Goal: Check status: Check status

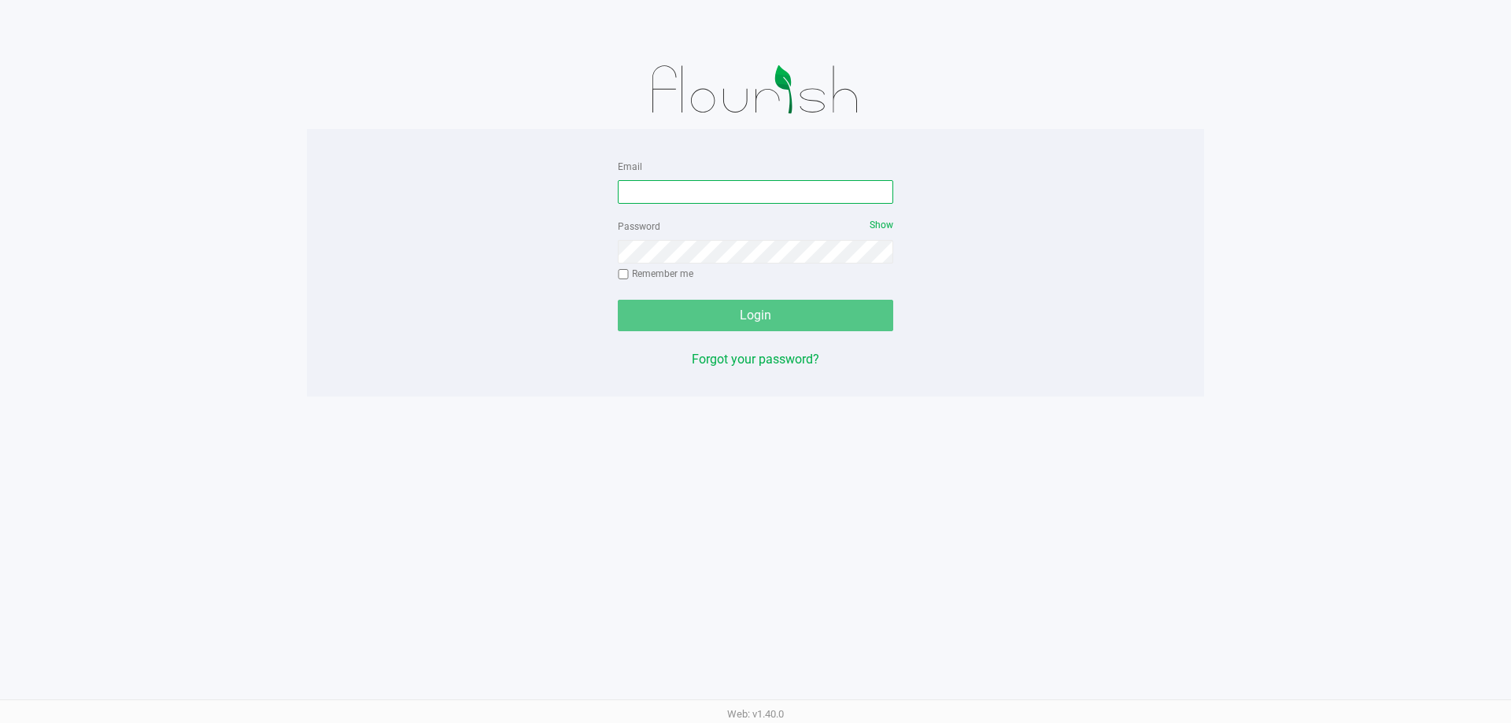
click at [630, 198] on input "Email" at bounding box center [755, 192] width 275 height 24
type input "[EMAIL_ADDRESS][DOMAIN_NAME]"
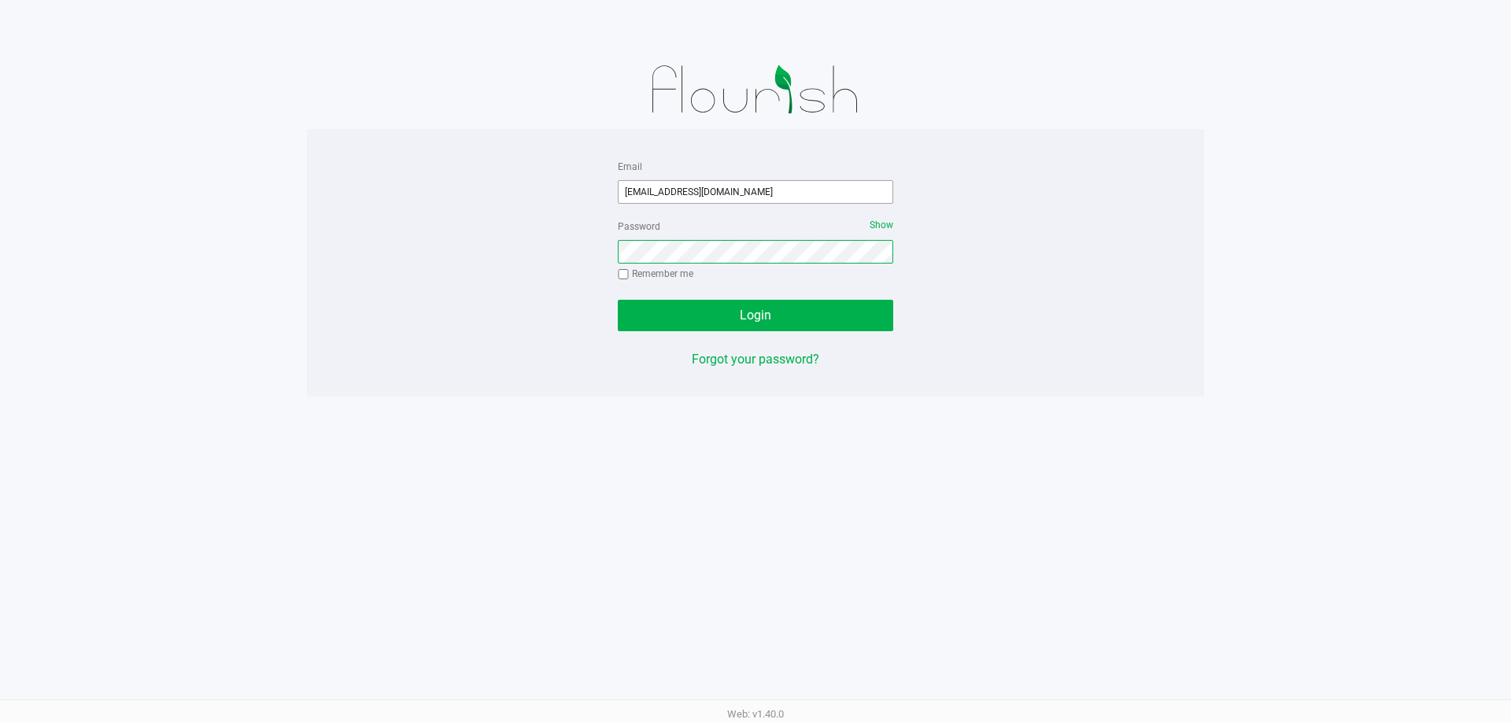
click at [618, 300] on button "Login" at bounding box center [755, 315] width 275 height 31
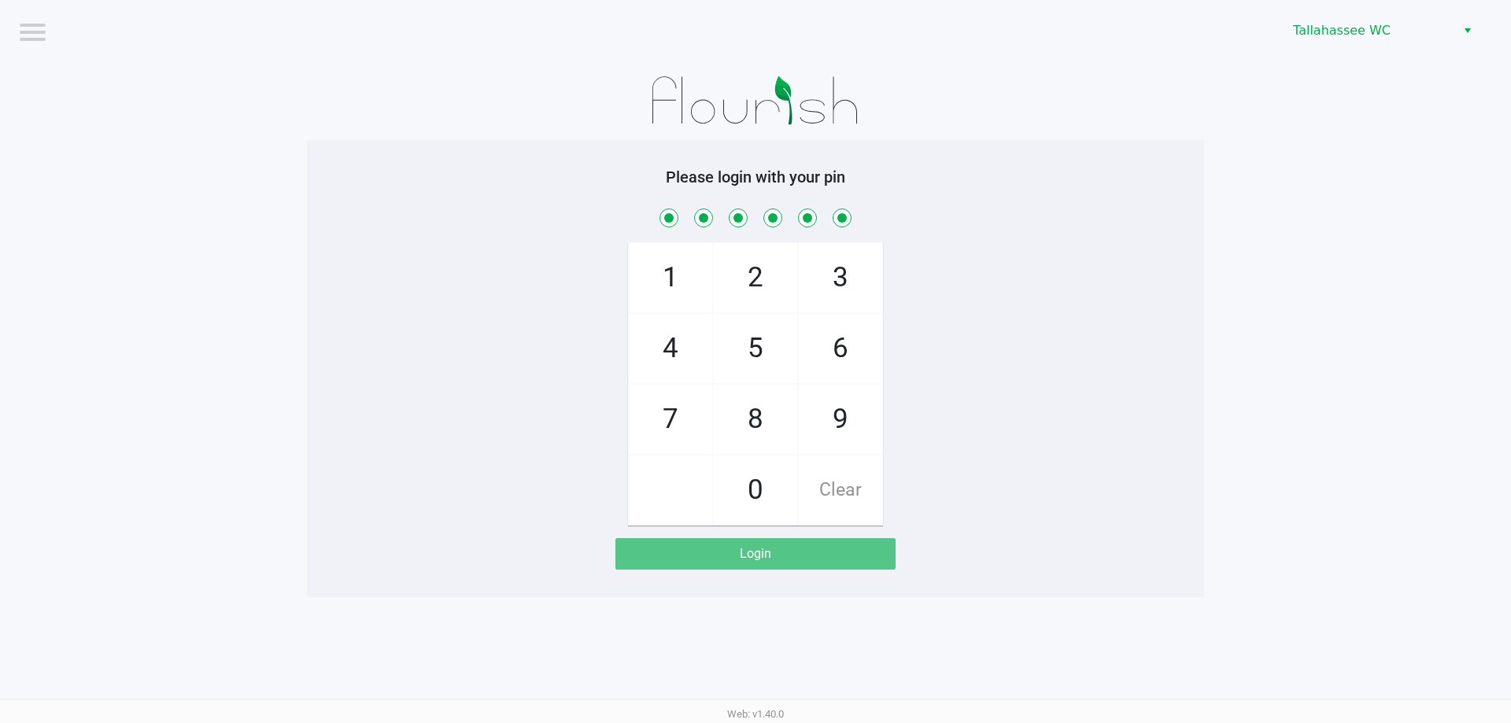
checkbox input "true"
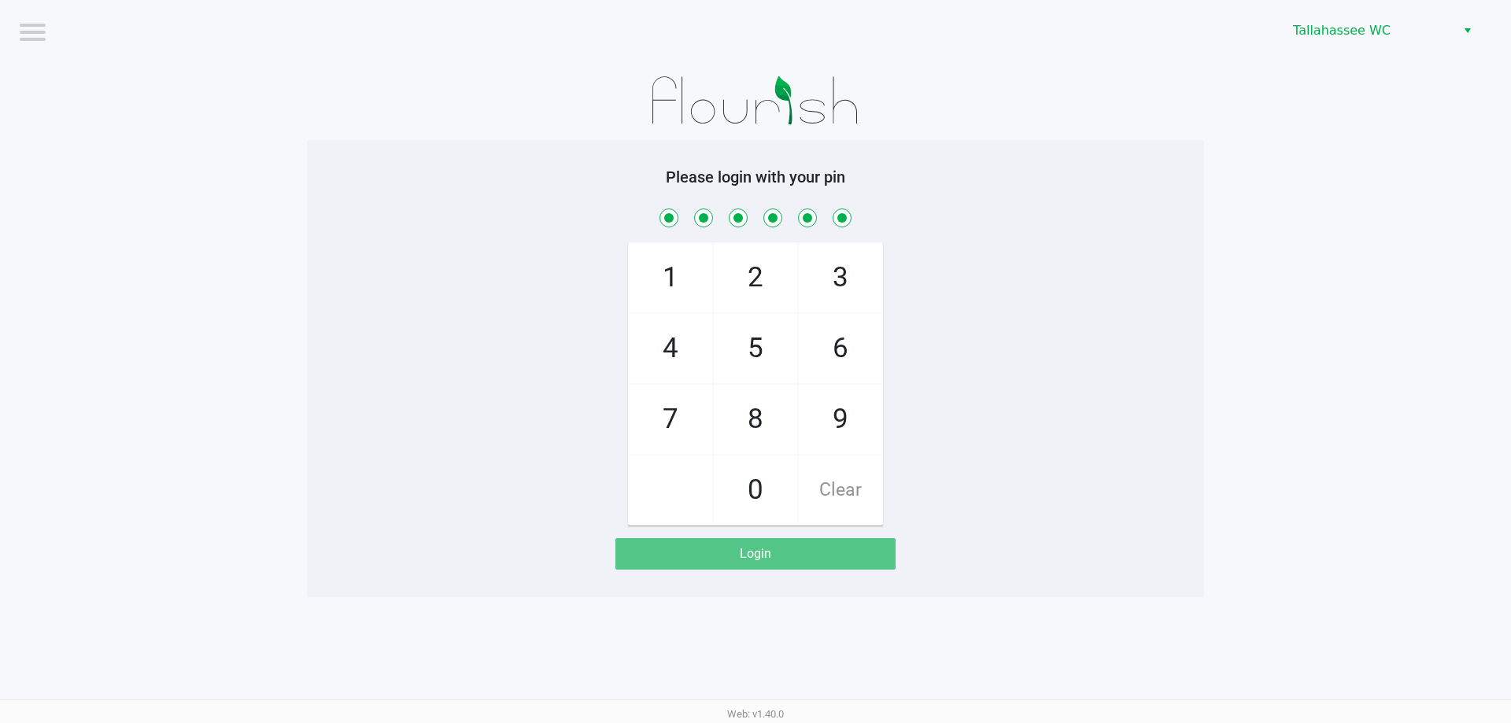
checkbox input "true"
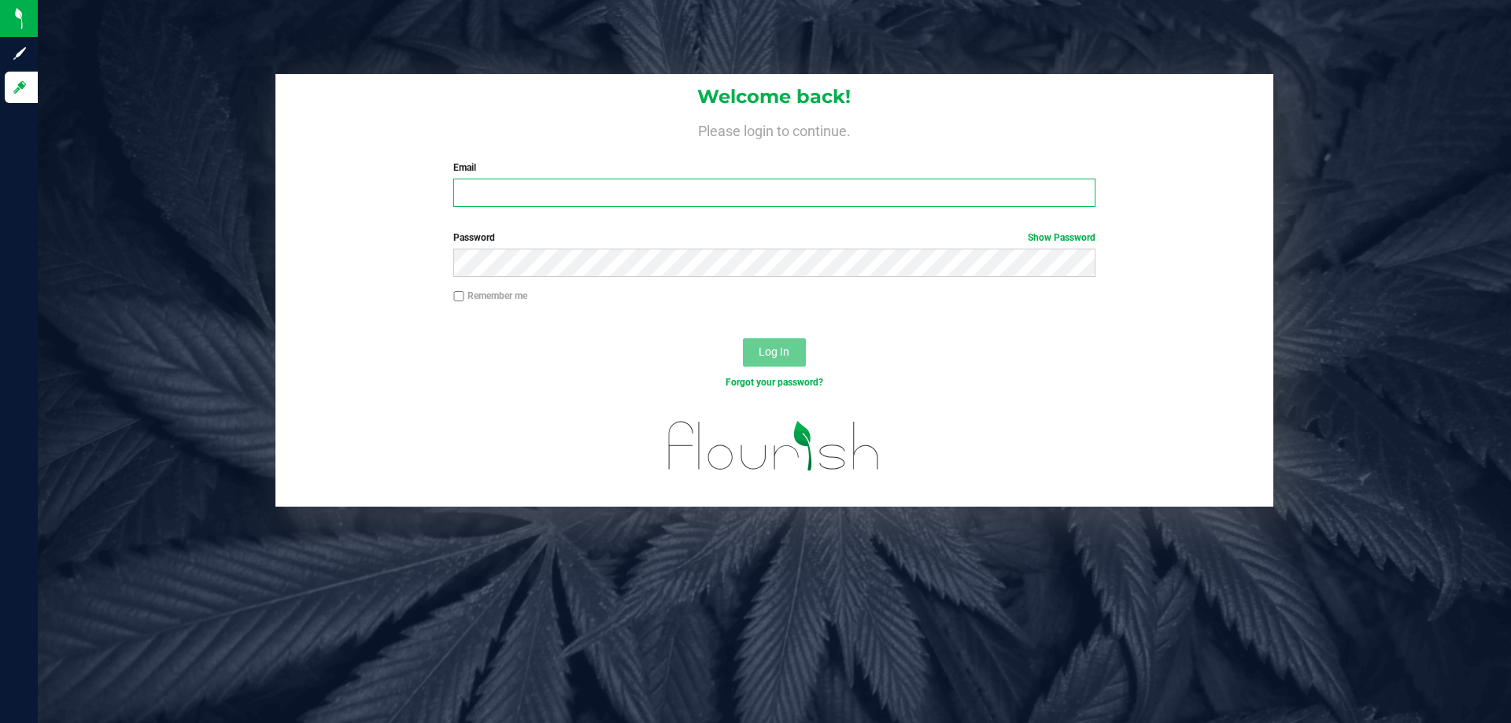
click at [508, 179] on input "Email" at bounding box center [773, 193] width 641 height 28
type input "[EMAIL_ADDRESS][DOMAIN_NAME]"
click at [743, 338] on button "Log In" at bounding box center [774, 352] width 63 height 28
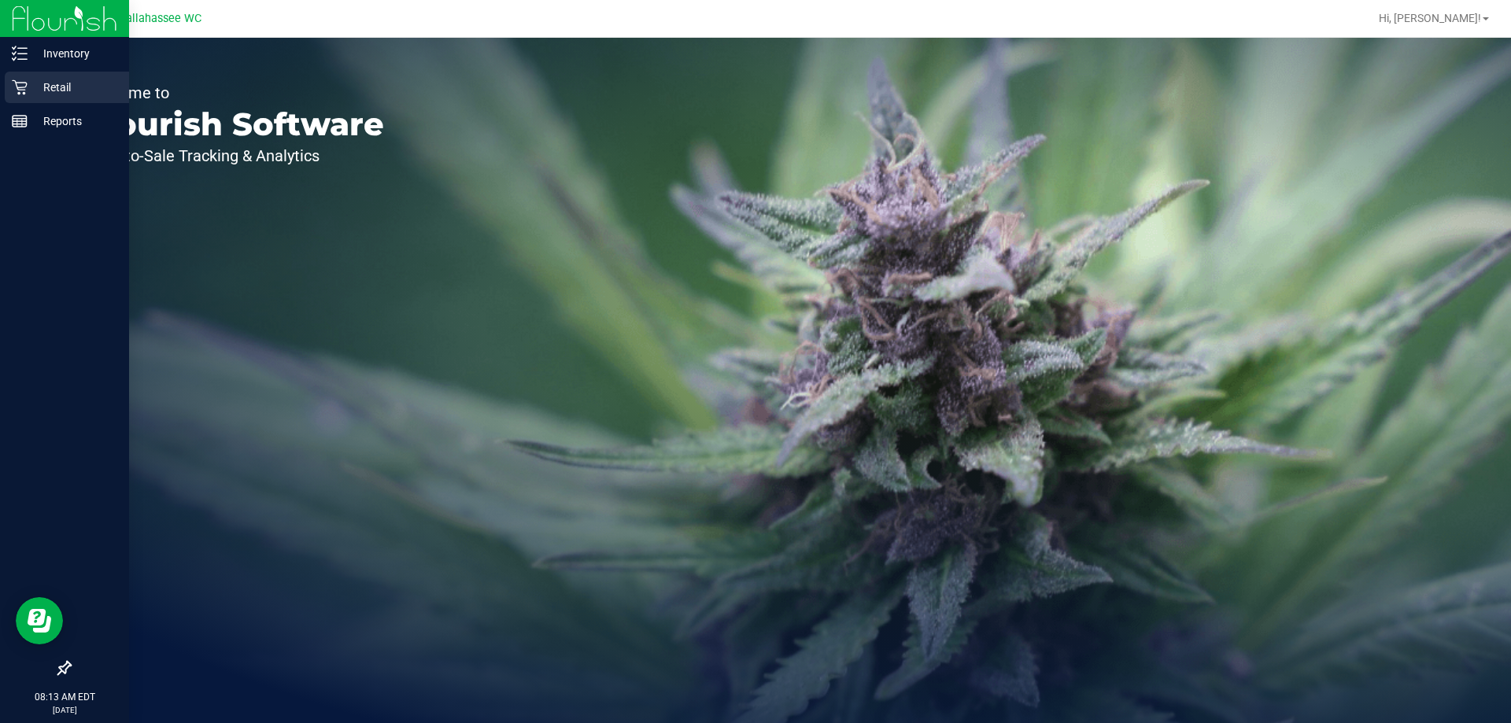
click at [33, 80] on p "Retail" at bounding box center [75, 87] width 94 height 19
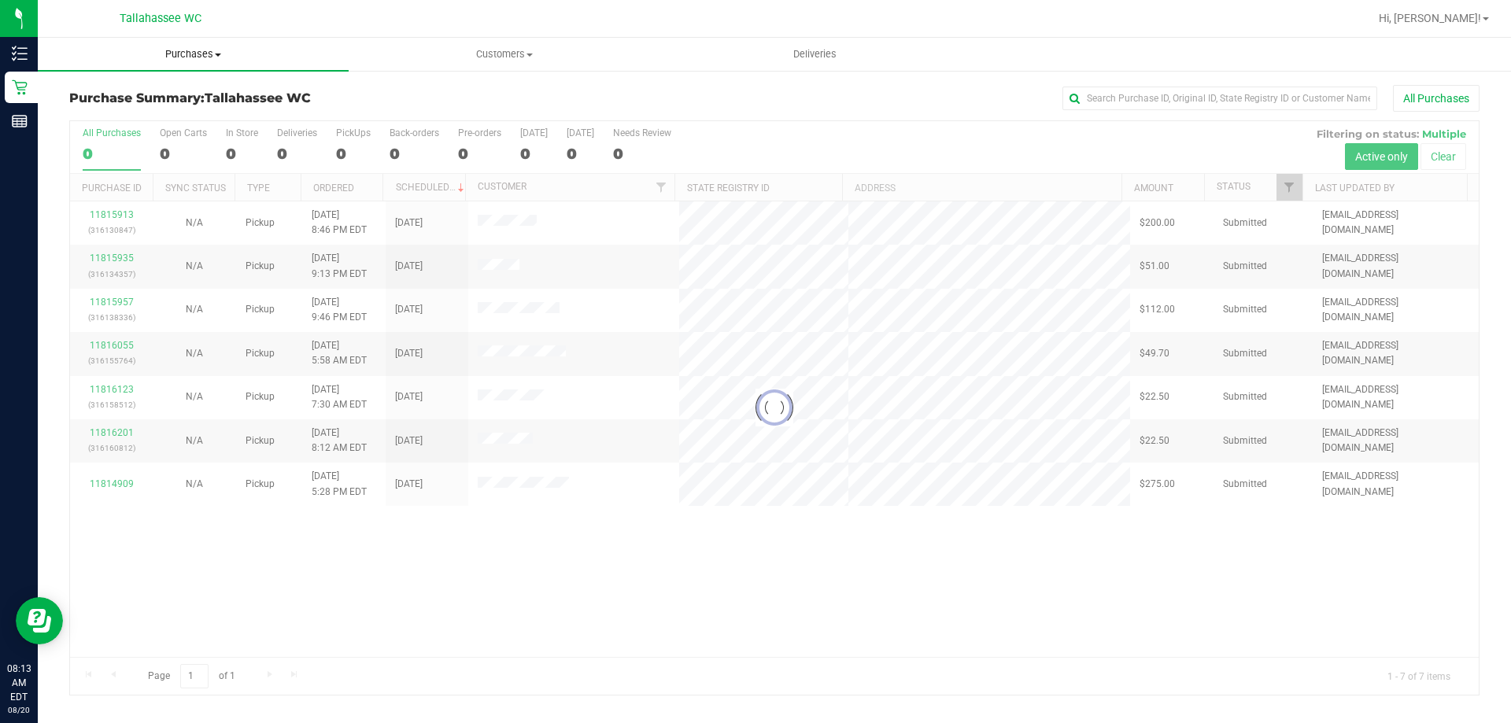
click at [217, 54] on span at bounding box center [218, 55] width 6 height 3
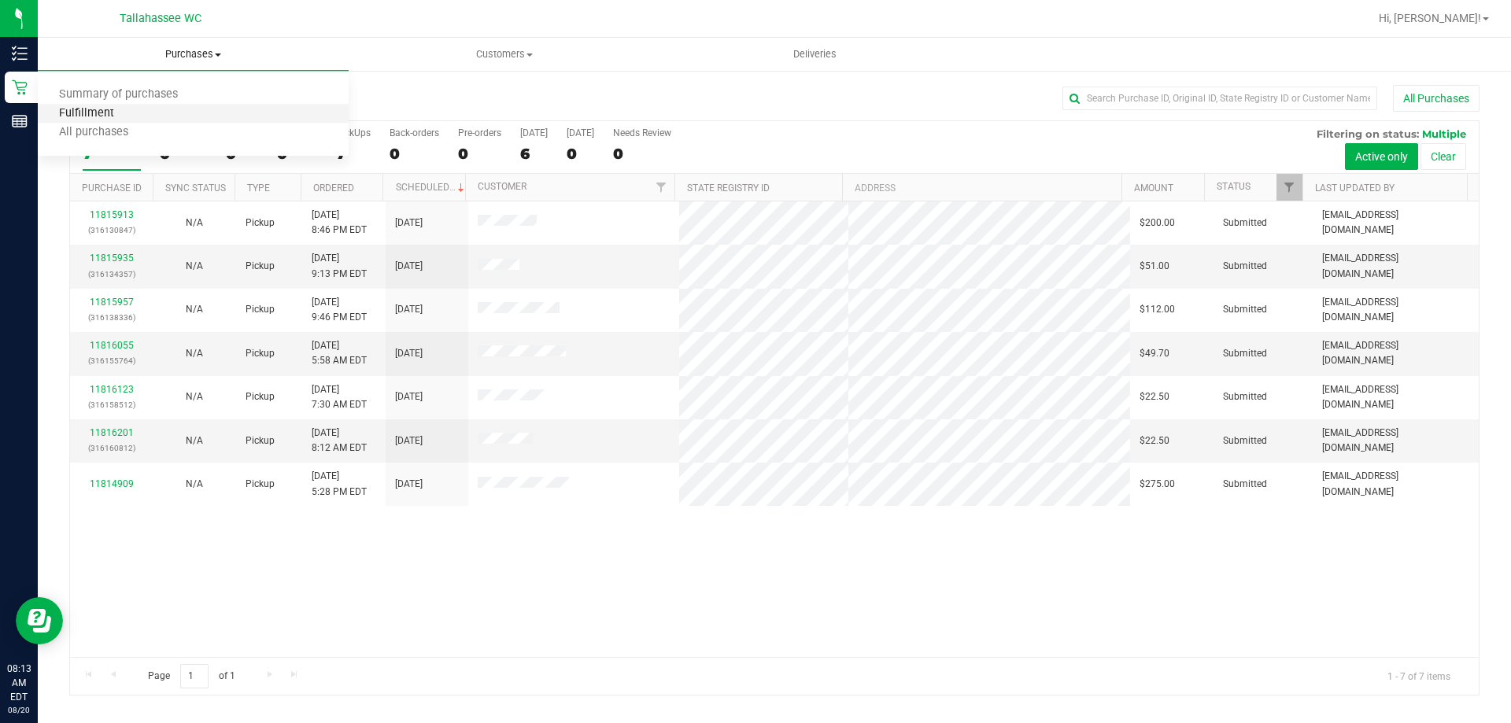
click at [118, 111] on span "Fulfillment" at bounding box center [87, 113] width 98 height 13
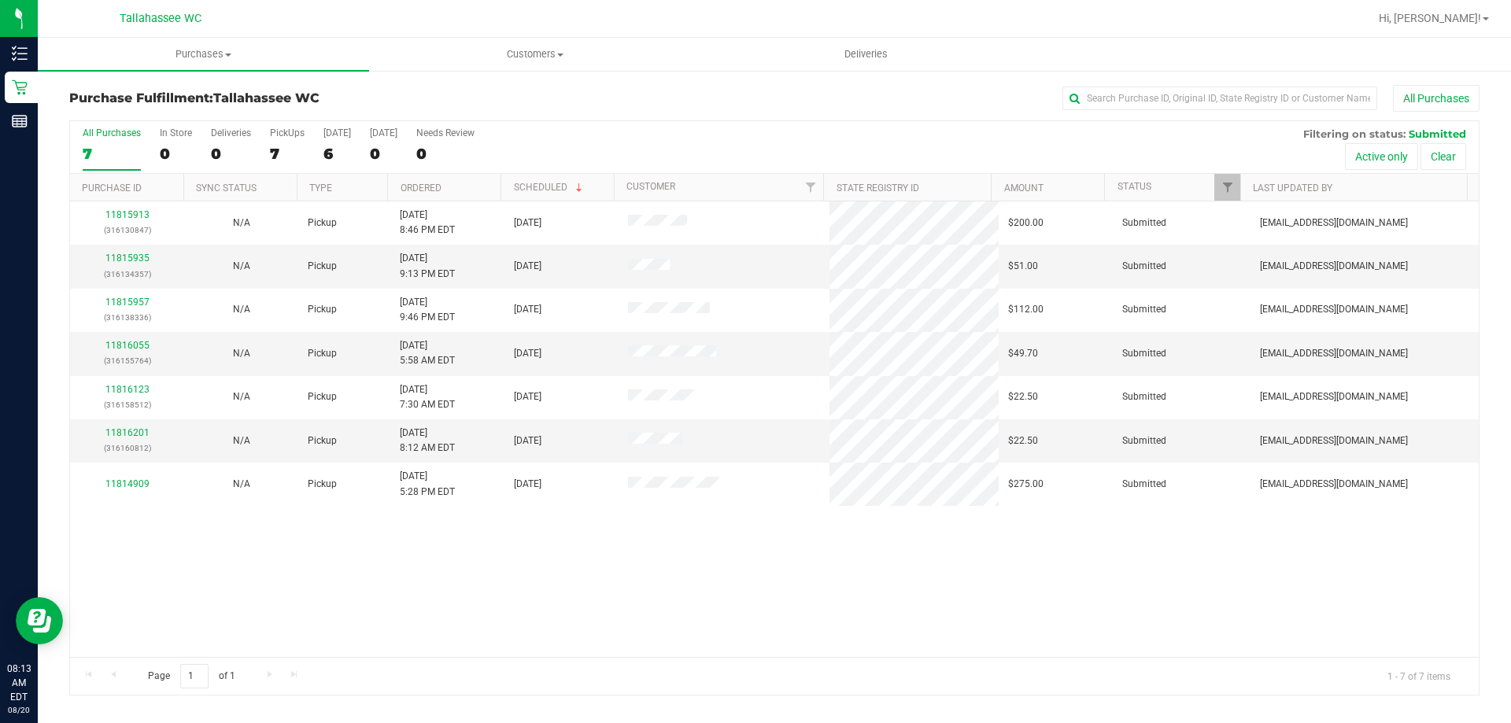
click at [474, 192] on th "Ordered" at bounding box center [443, 188] width 113 height 28
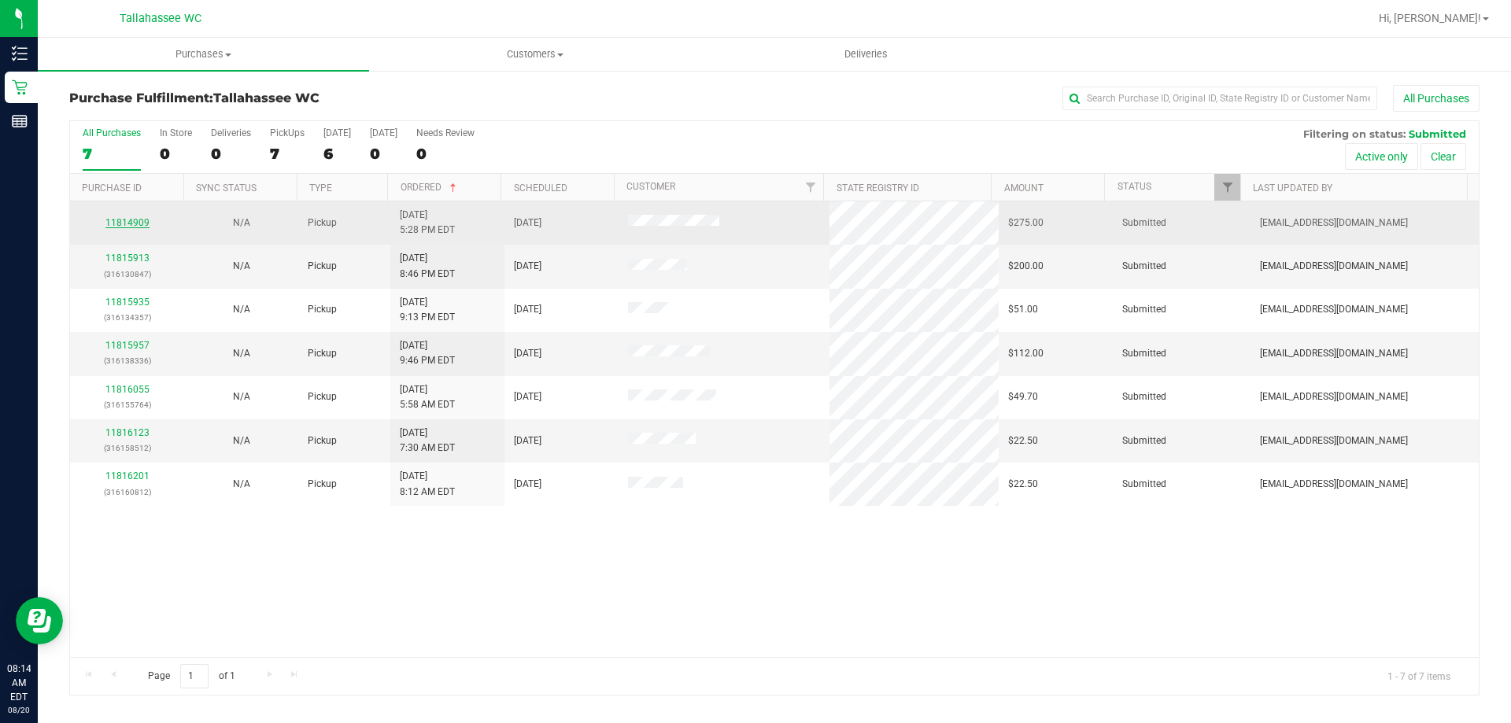
click at [144, 220] on link "11814909" at bounding box center [127, 222] width 44 height 11
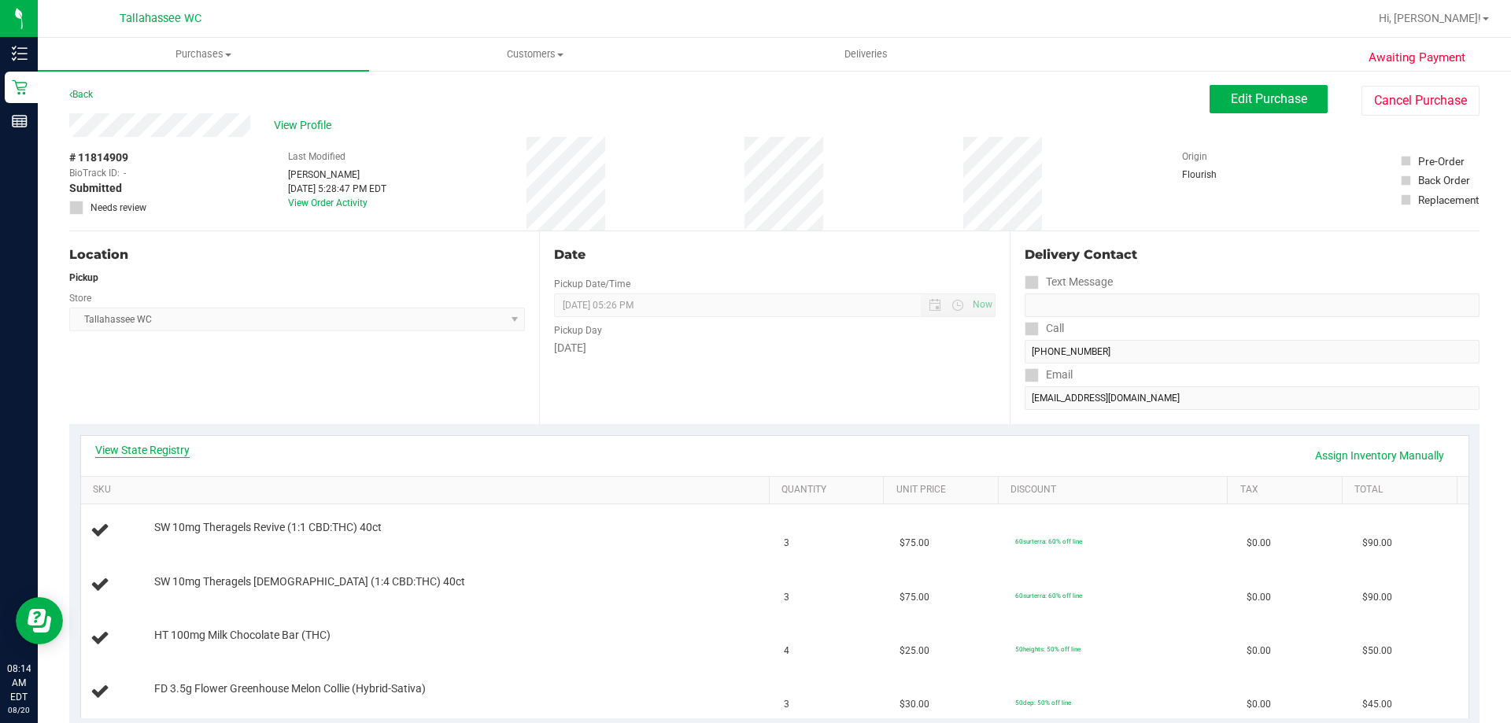
click at [132, 452] on link "View State Registry" at bounding box center [142, 450] width 94 height 16
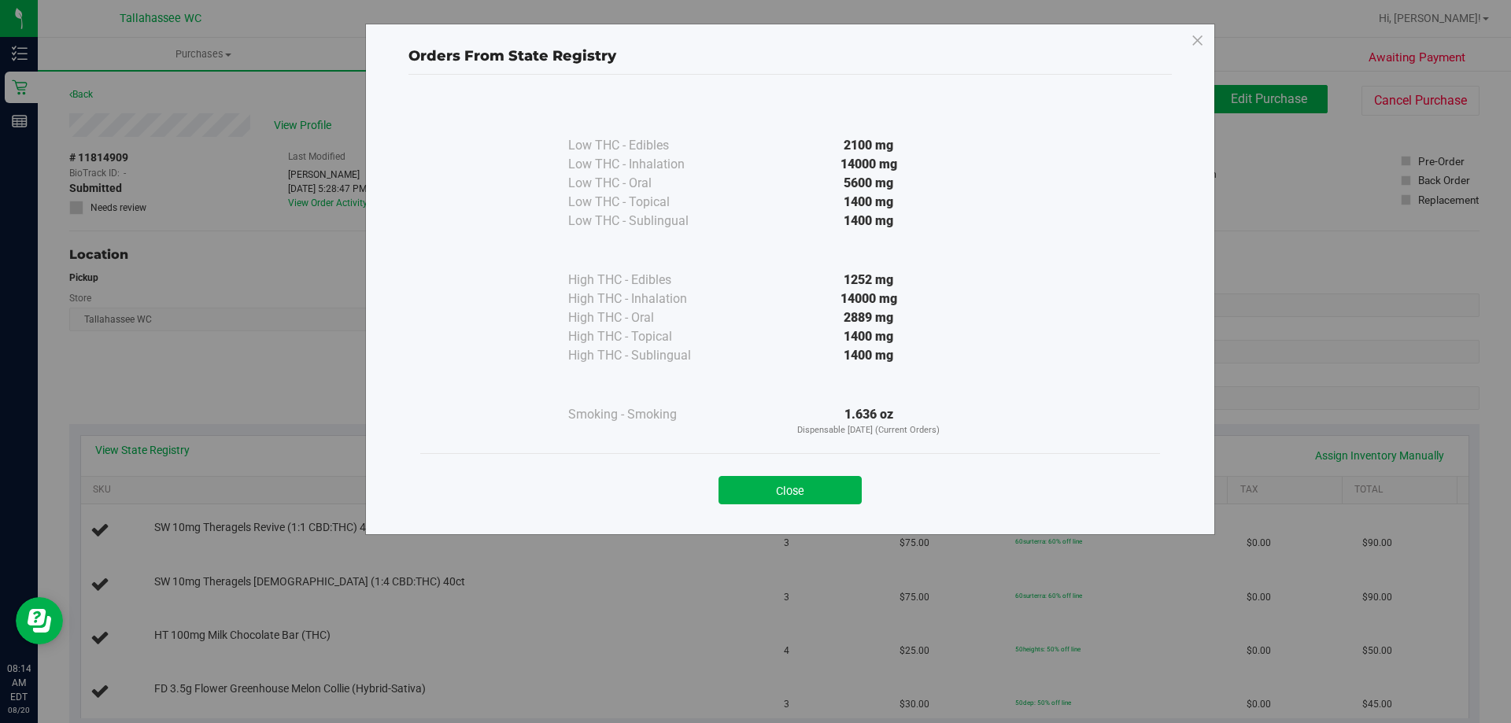
click at [1195, 42] on icon at bounding box center [1197, 40] width 14 height 25
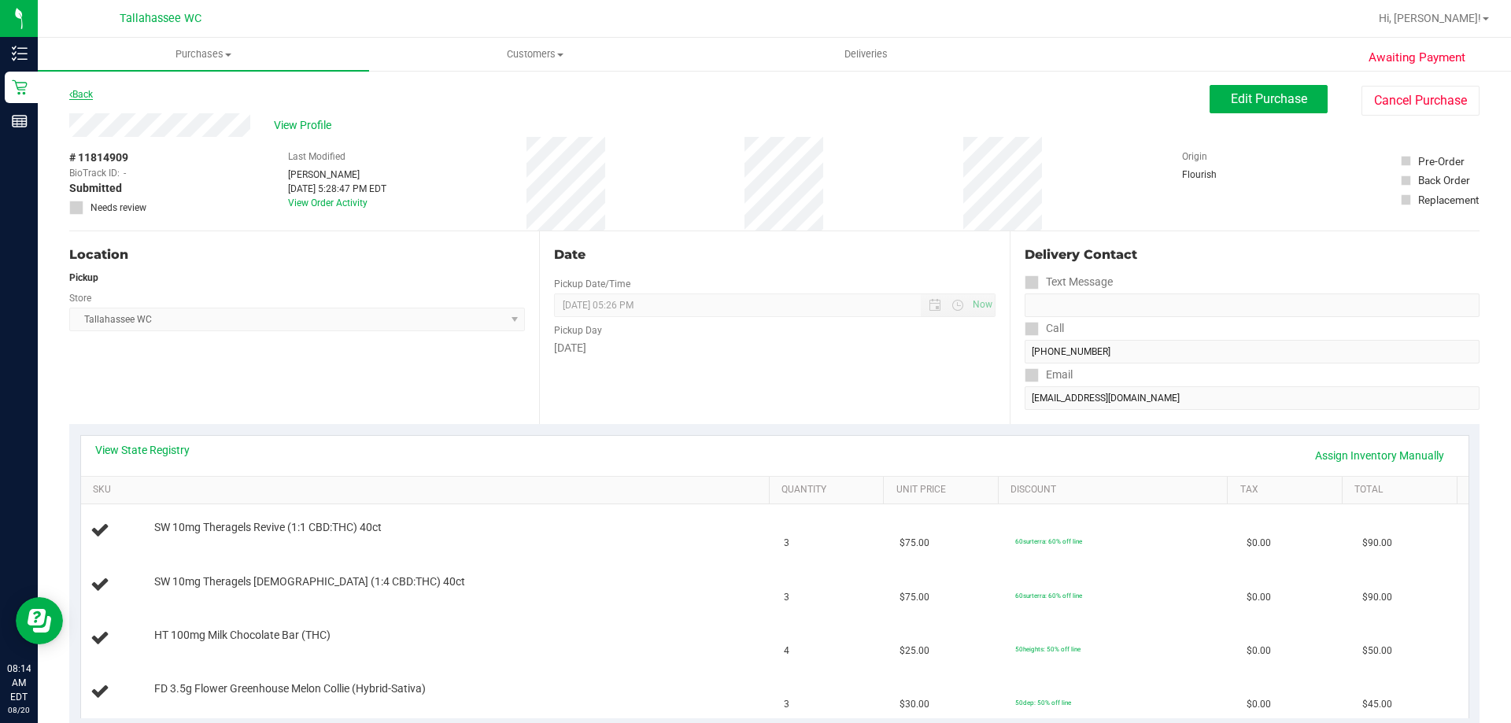
click at [89, 94] on link "Back" at bounding box center [81, 94] width 24 height 11
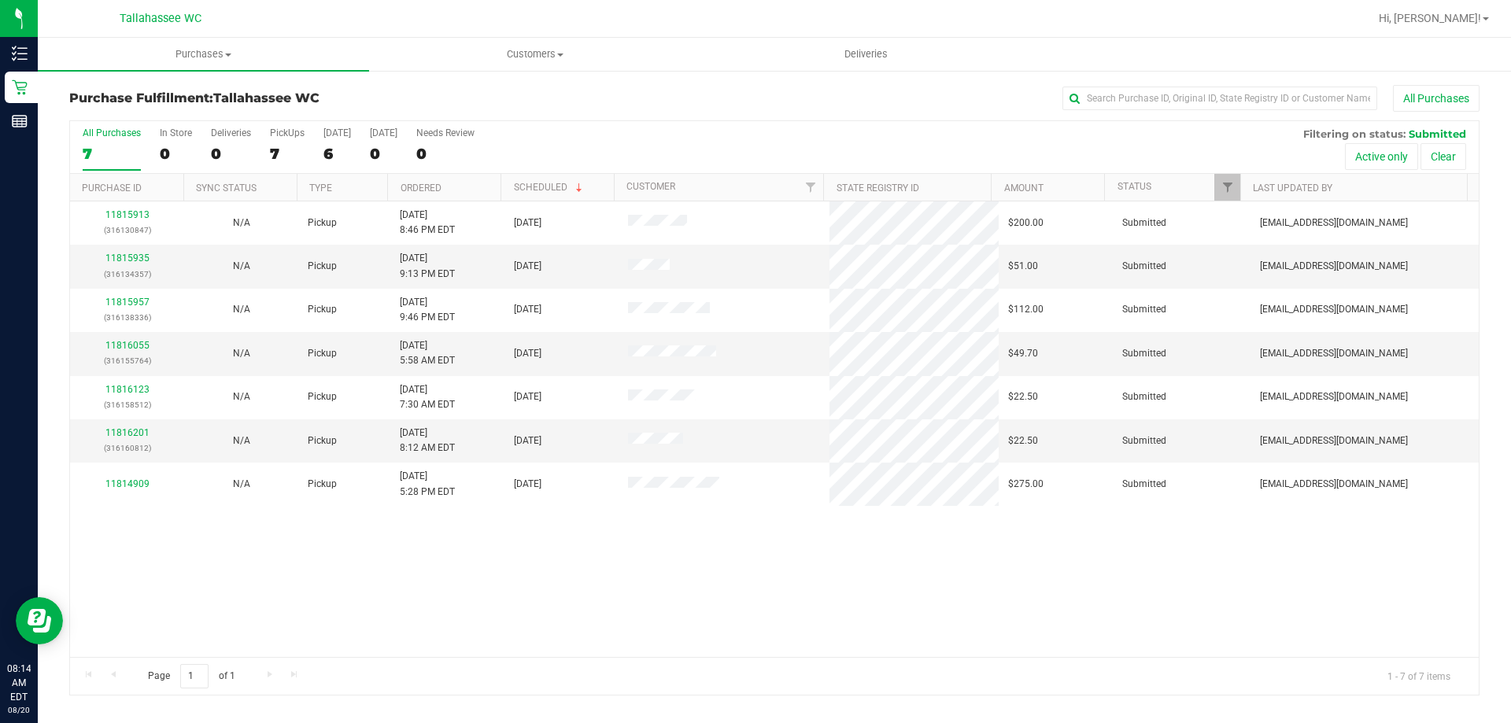
click at [482, 188] on th "Ordered" at bounding box center [443, 188] width 113 height 28
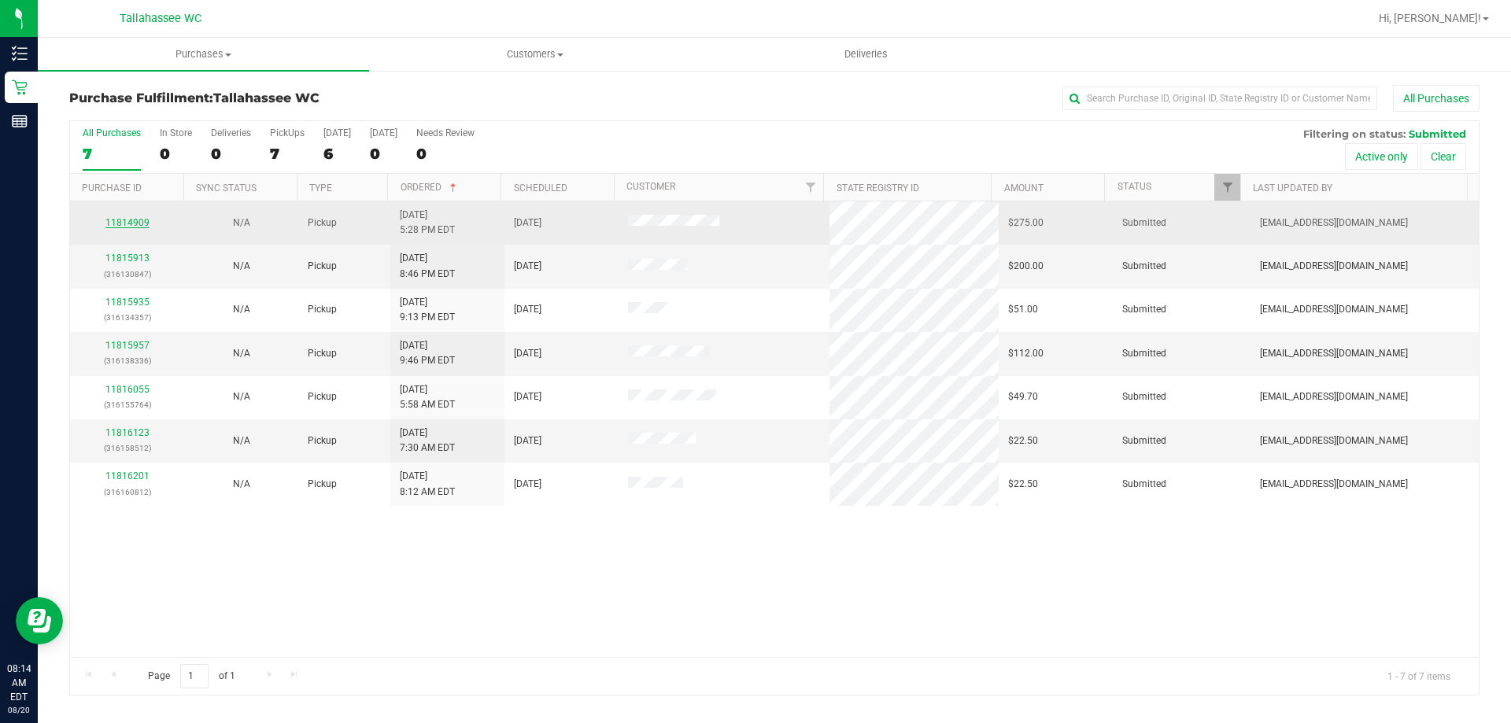
click at [143, 223] on link "11814909" at bounding box center [127, 222] width 44 height 11
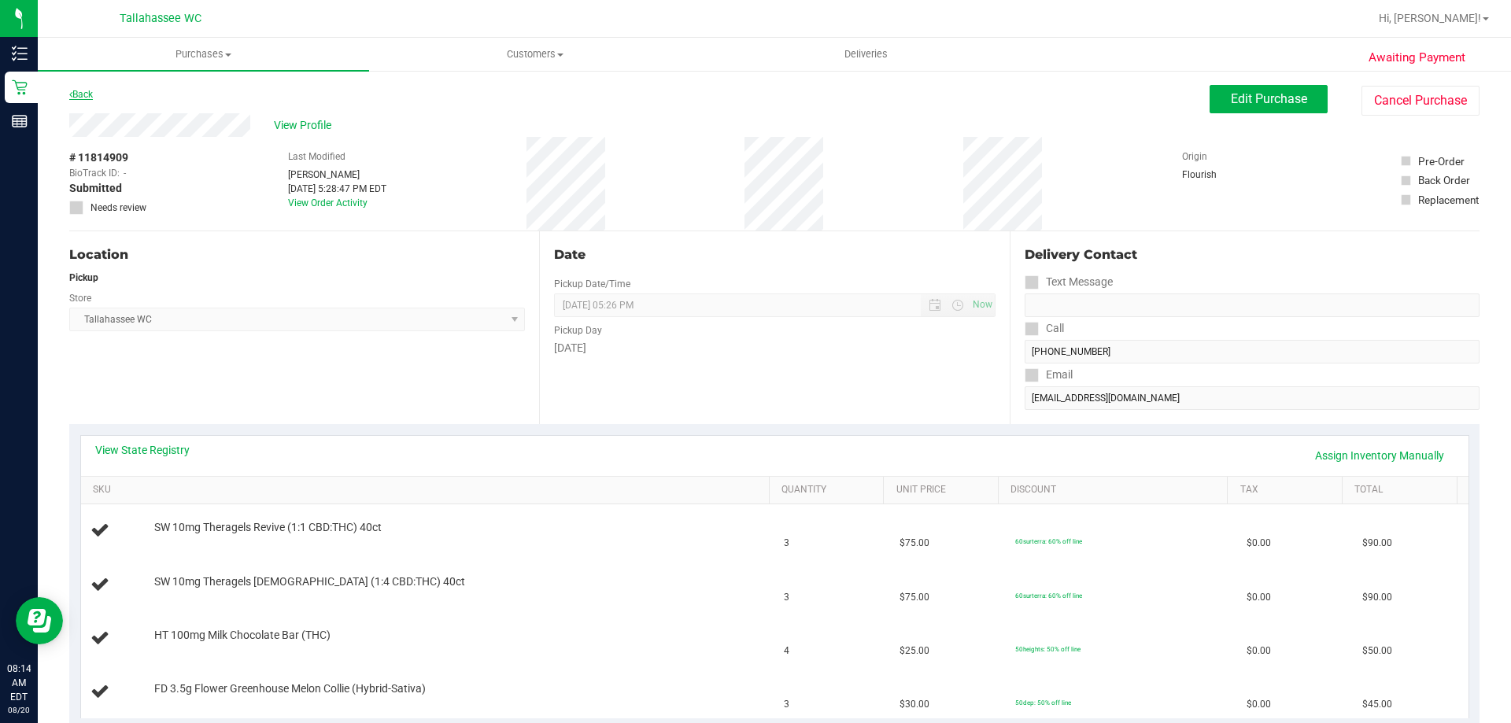
click at [93, 94] on link "Back" at bounding box center [81, 94] width 24 height 11
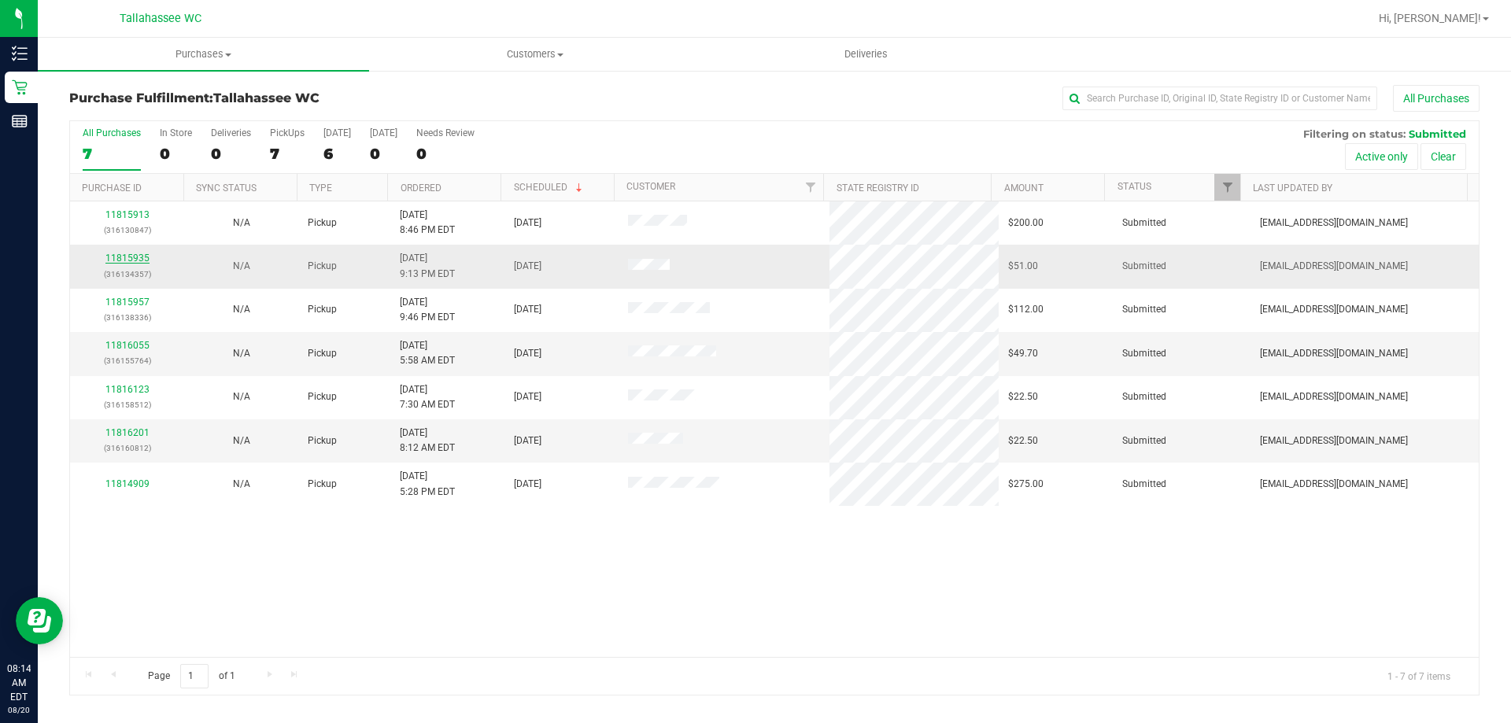
click at [129, 260] on link "11815935" at bounding box center [127, 258] width 44 height 11
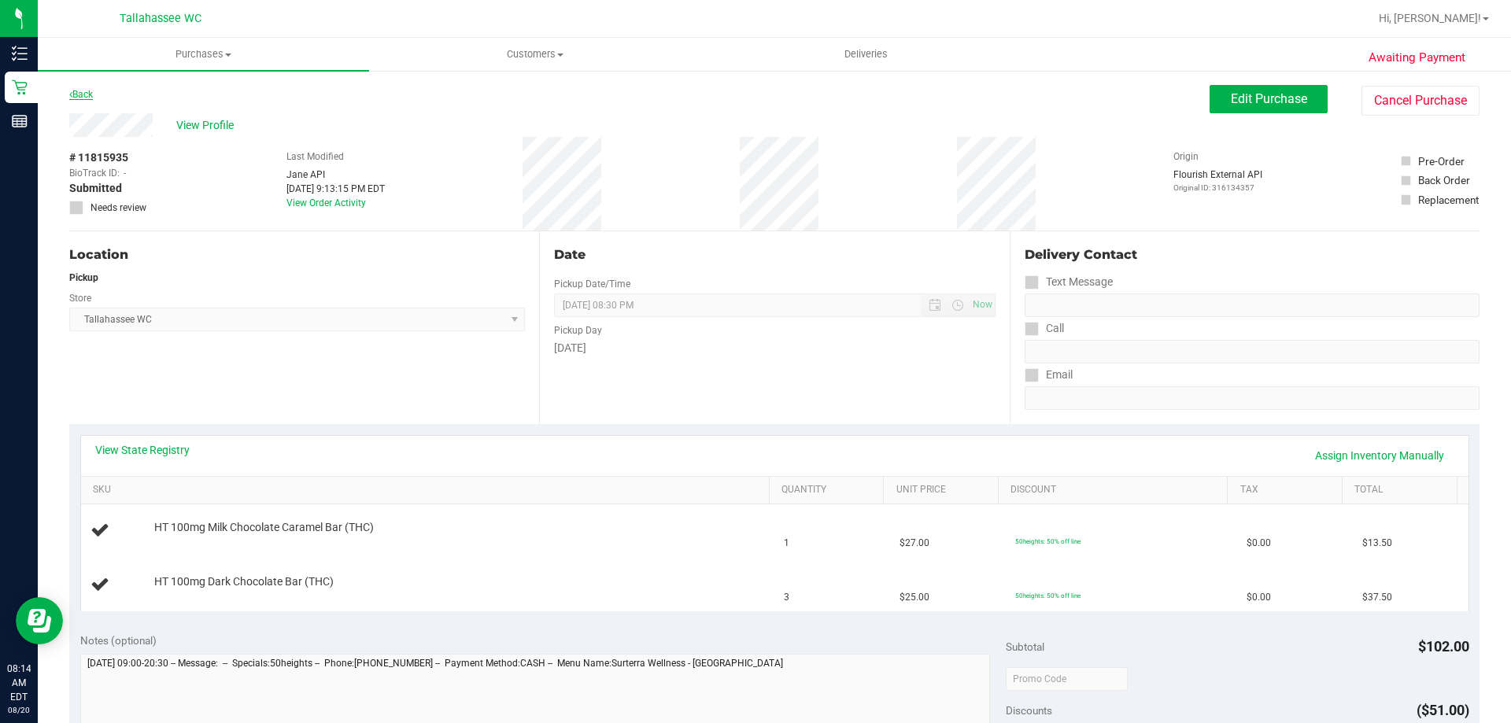
click at [86, 90] on link "Back" at bounding box center [81, 94] width 24 height 11
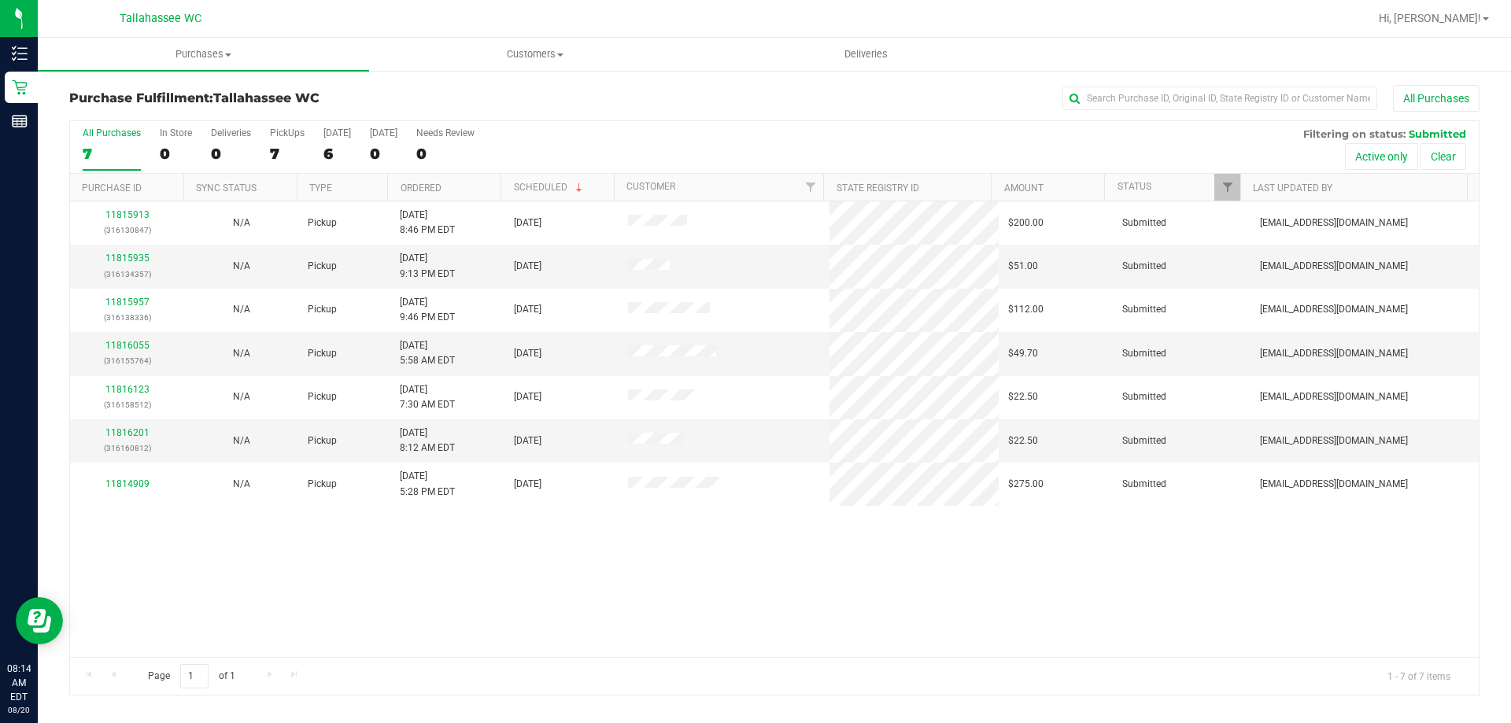
click at [594, 185] on th "Scheduled" at bounding box center [556, 188] width 113 height 28
click at [471, 186] on th "Ordered" at bounding box center [443, 188] width 113 height 28
click at [483, 185] on th "Ordered" at bounding box center [443, 188] width 113 height 28
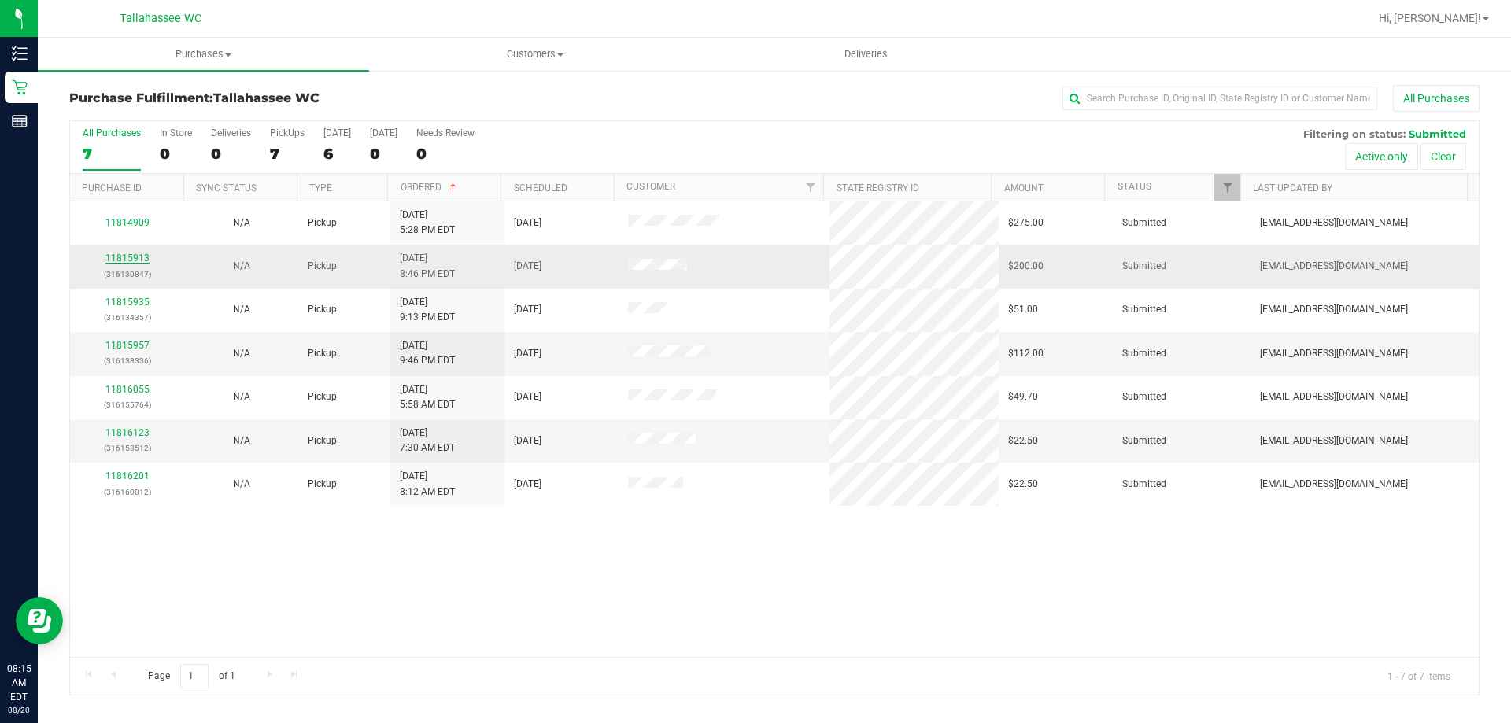
click at [127, 258] on link "11815913" at bounding box center [127, 258] width 44 height 11
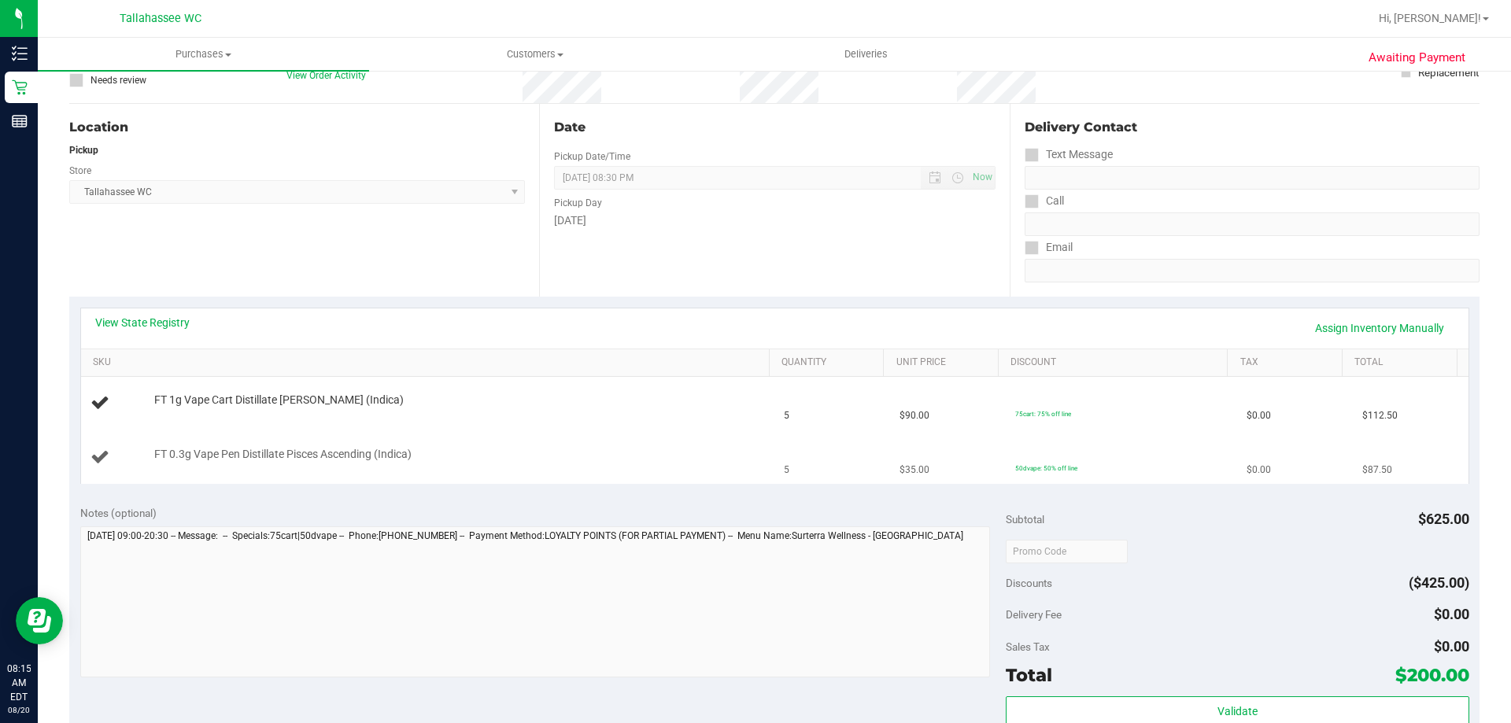
scroll to position [157, 0]
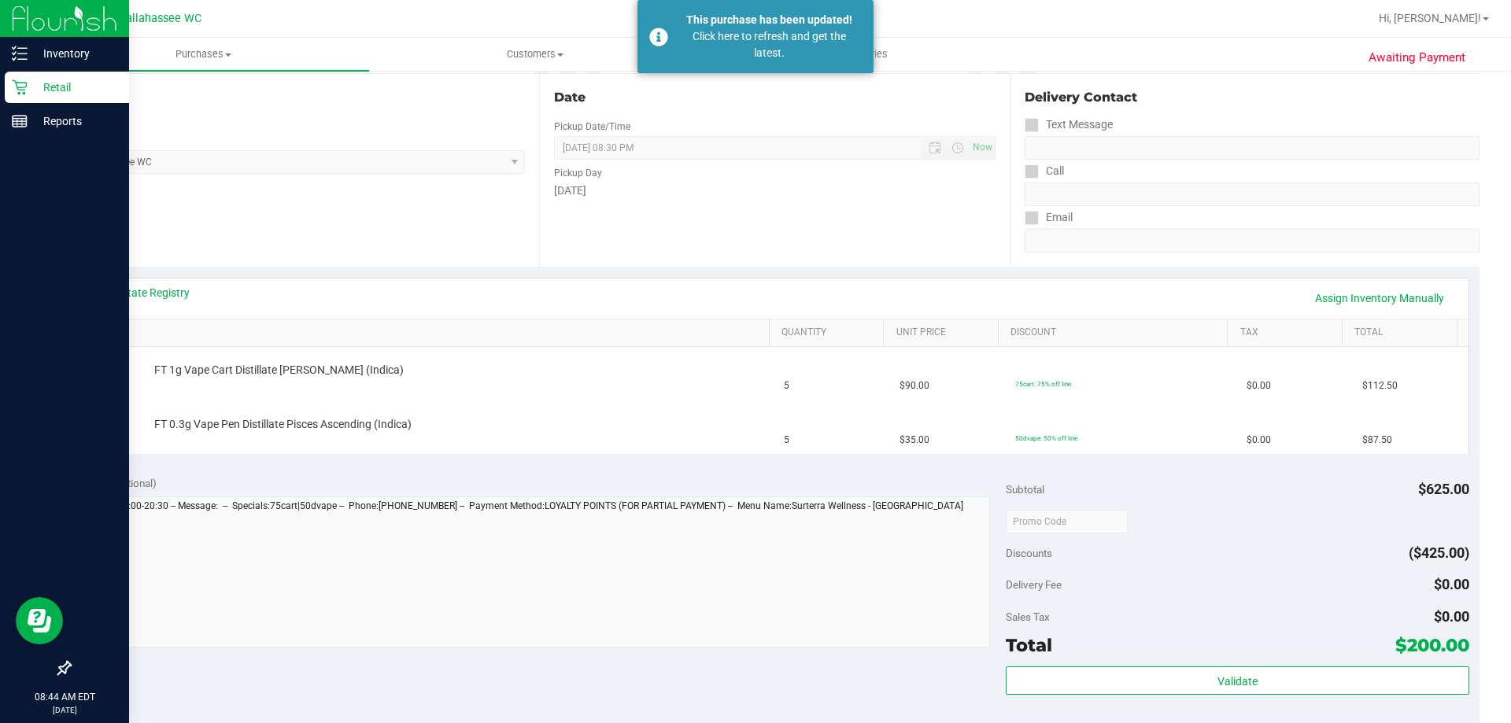
click at [51, 80] on p "Retail" at bounding box center [75, 87] width 94 height 19
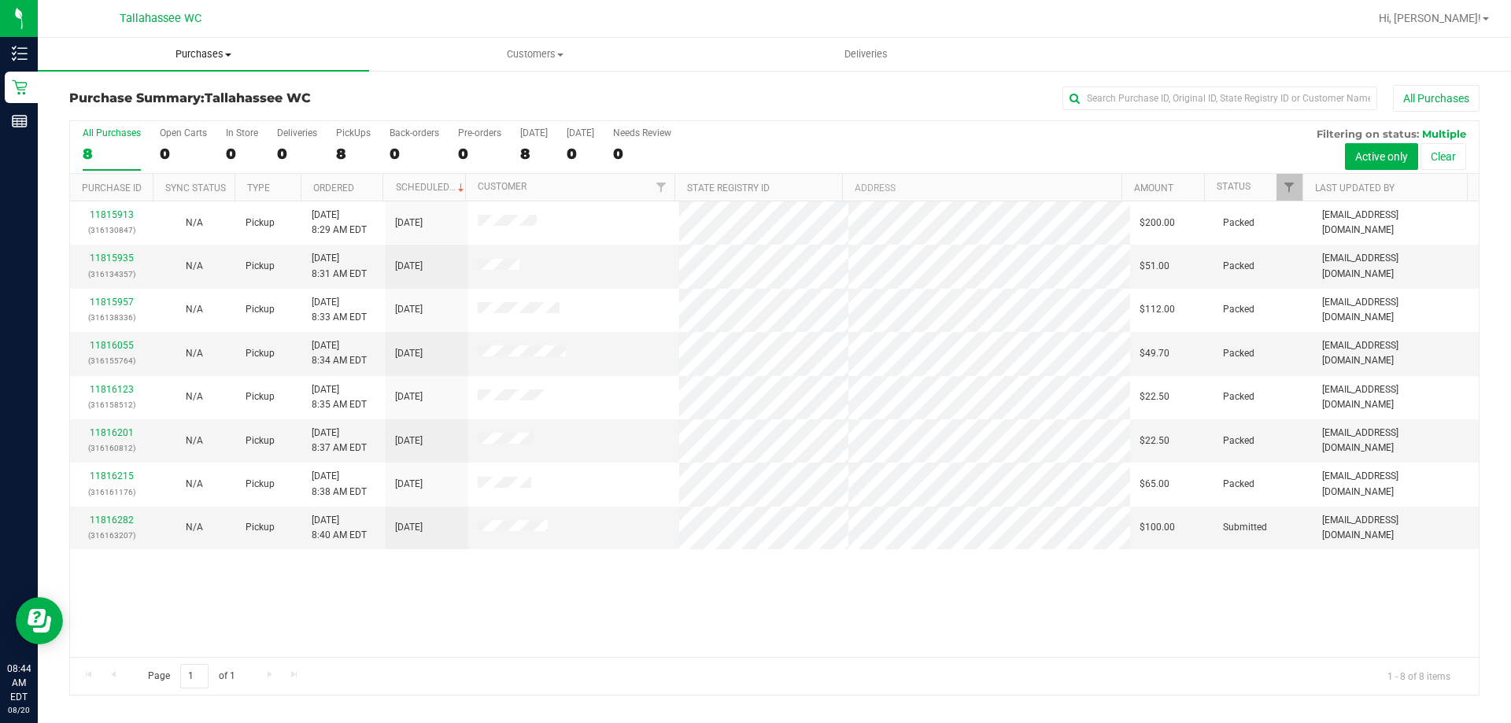
click at [207, 55] on span "Purchases" at bounding box center [203, 54] width 331 height 14
click at [100, 117] on span "Fulfillment" at bounding box center [87, 113] width 98 height 13
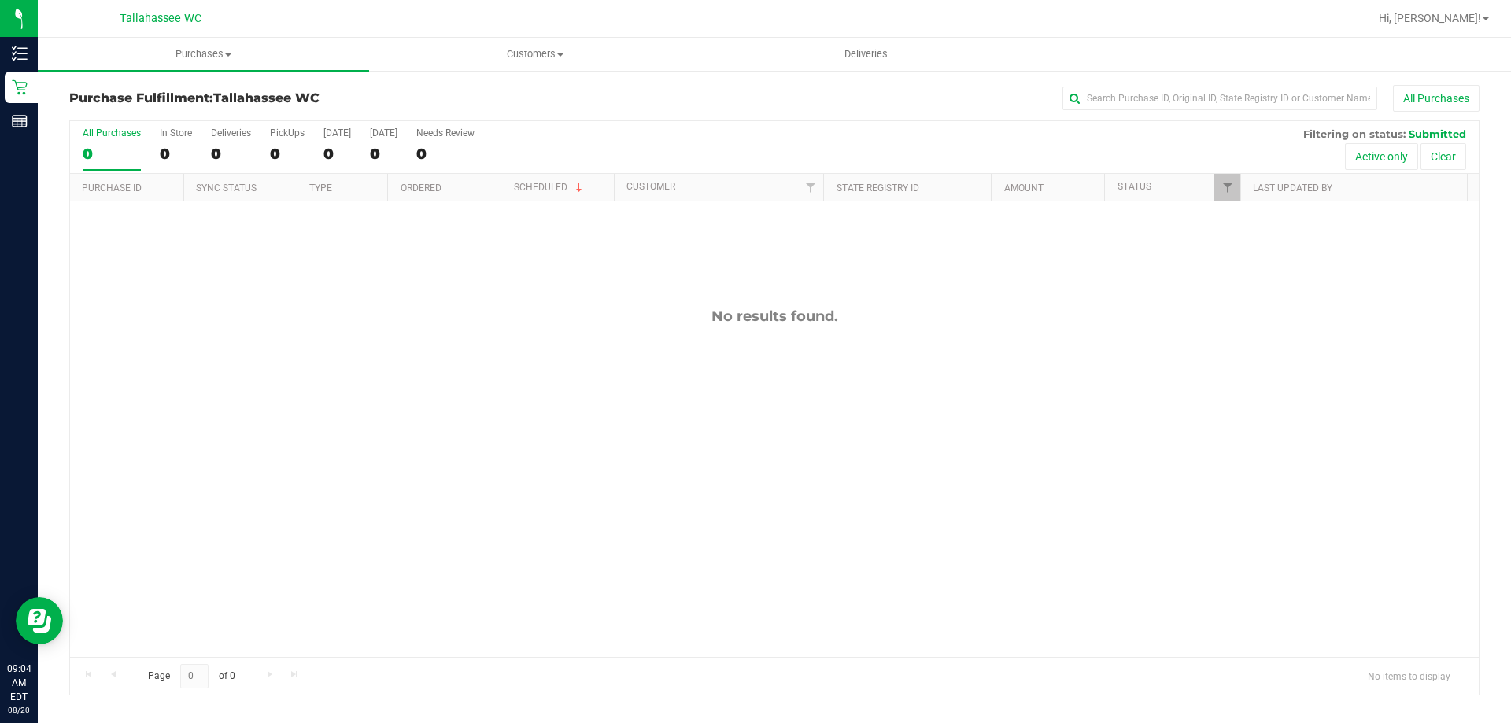
click at [286, 297] on div "No results found." at bounding box center [774, 482] width 1408 height 562
